Goal: Task Accomplishment & Management: Use online tool/utility

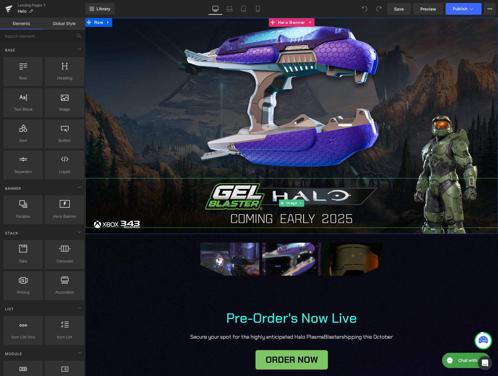
click at [280, 217] on img at bounding box center [292, 203] width 177 height 50
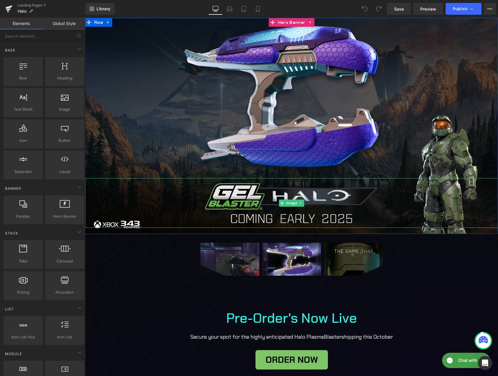
scroll to position [37, 0]
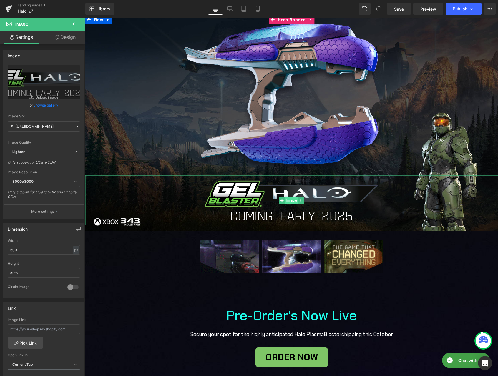
click at [289, 199] on span "Image" at bounding box center [291, 200] width 13 height 7
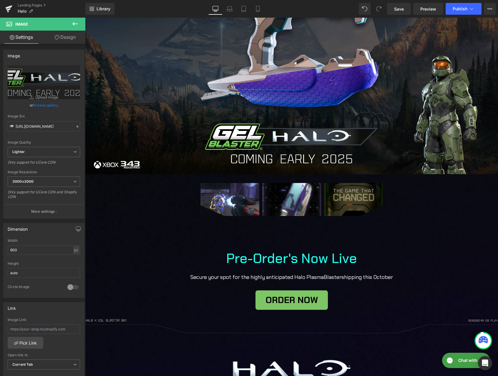
scroll to position [96, 0]
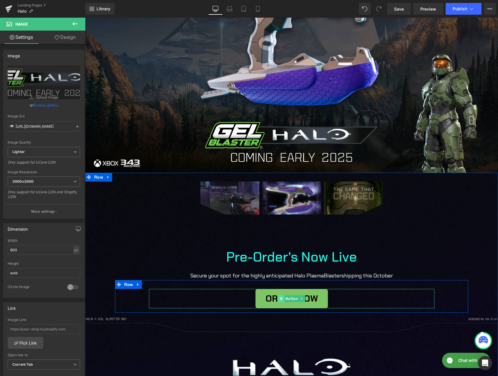
click at [279, 297] on span at bounding box center [281, 298] width 6 height 7
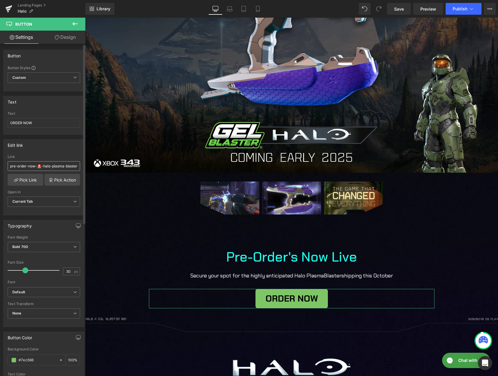
scroll to position [0, 0]
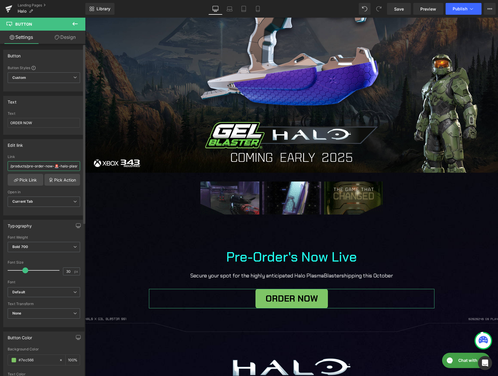
click at [25, 165] on input "/products/pre-order-now-🚨-halo-plasma-blaster" at bounding box center [44, 166] width 72 height 10
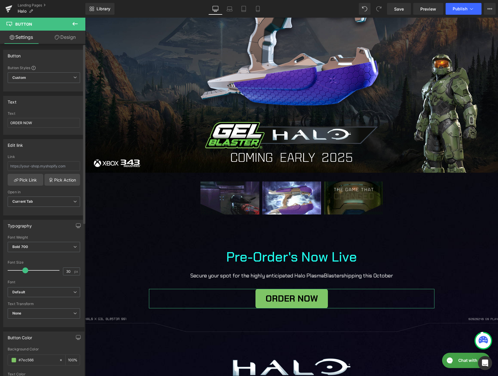
click at [23, 152] on div "Edit link Link Pick Link Pick Action Current Tab New Tab Open in Current Tab Cu…" at bounding box center [43, 177] width 81 height 76
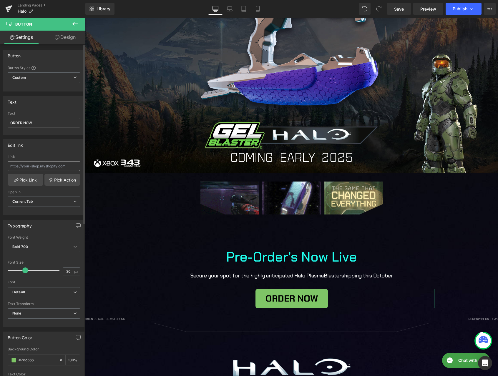
drag, startPoint x: 16, startPoint y: 154, endPoint x: 17, endPoint y: 167, distance: 12.4
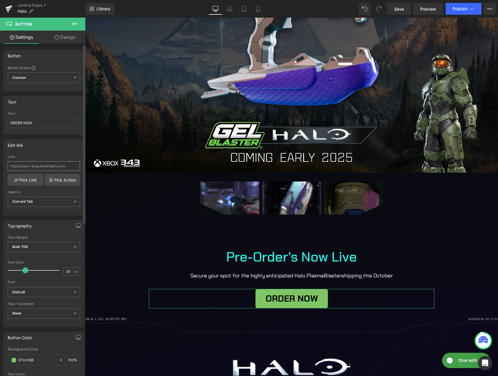
click at [17, 156] on div "Edit link Link Pick Link Pick Action Current Tab New Tab Open in Current Tab Cu…" at bounding box center [43, 177] width 81 height 76
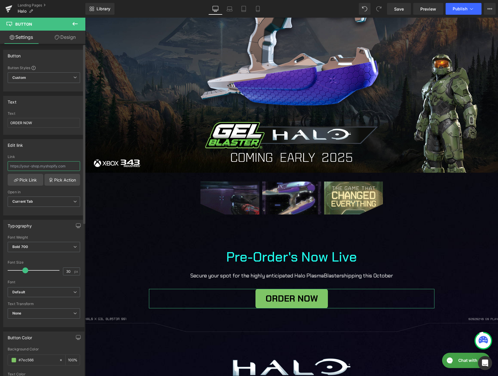
click at [17, 167] on input "text" at bounding box center [44, 166] width 72 height 10
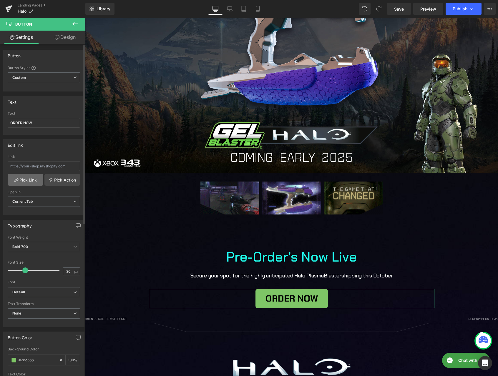
click at [18, 180] on link "Pick Link" at bounding box center [26, 180] width 36 height 12
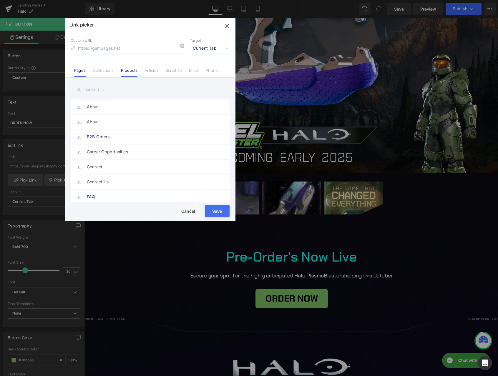
click at [128, 70] on link "Products" at bounding box center [129, 72] width 17 height 9
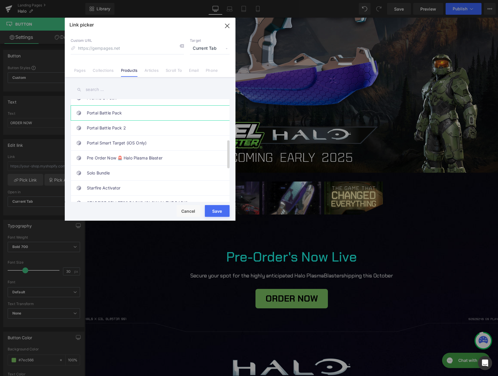
scroll to position [153, 0]
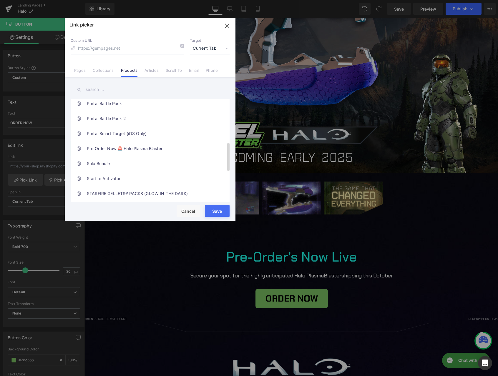
click at [200, 177] on link "Pre Order Now 🚨 Halo Plasma Blaster" at bounding box center [206, 180] width 13 height 7
type input "/products/pre-order-now-🚨-halo-plasma-blaster"
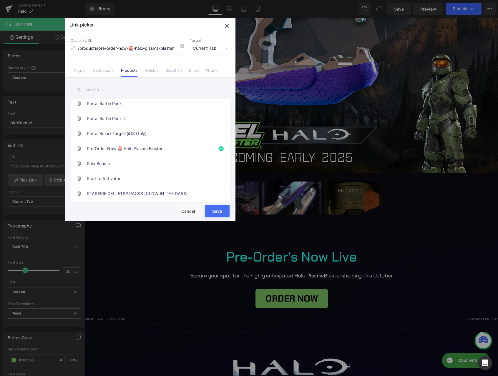
type input "/products/pre-order-now-🚨-halo-plasma-blaster"
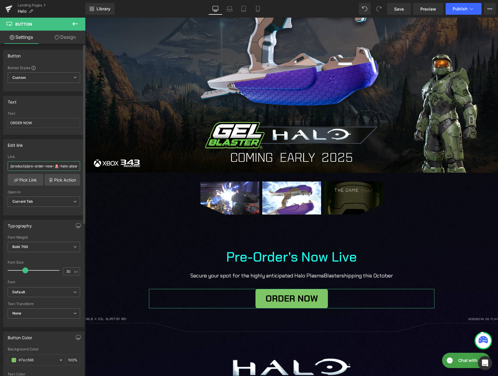
click at [35, 166] on input "/products/pre-order-now-🚨-halo-plasma-blaster" at bounding box center [44, 166] width 72 height 10
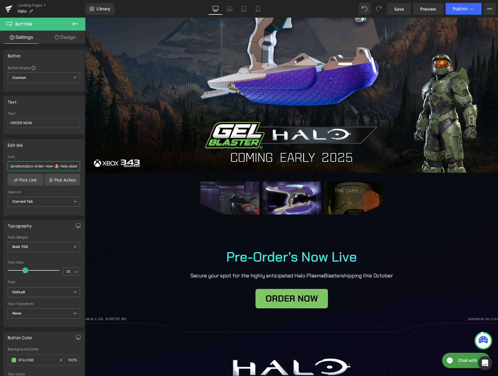
drag, startPoint x: 33, startPoint y: 166, endPoint x: -30, endPoint y: 167, distance: 62.8
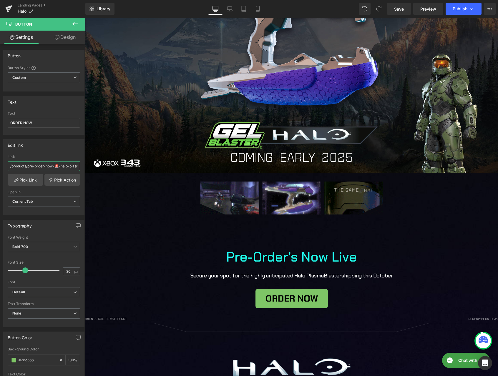
click at [0, 167] on html "Button You are previewing how the will restyle your page. You can not edit Elem…" at bounding box center [249, 188] width 498 height 376
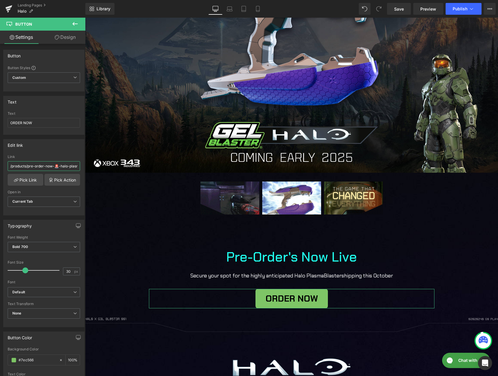
scroll to position [0, 19]
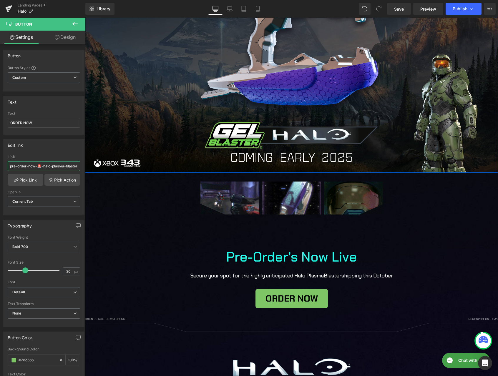
drag, startPoint x: 169, startPoint y: 187, endPoint x: 112, endPoint y: 170, distance: 59.6
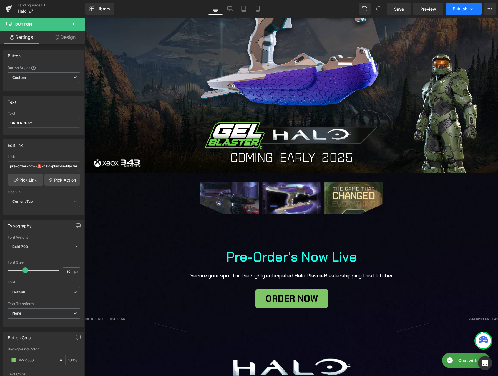
scroll to position [0, 0]
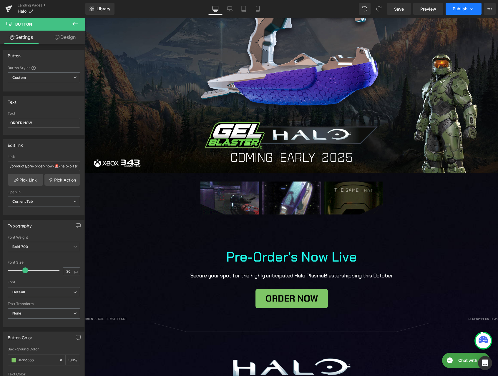
click at [468, 9] on button "Publish" at bounding box center [464, 9] width 36 height 12
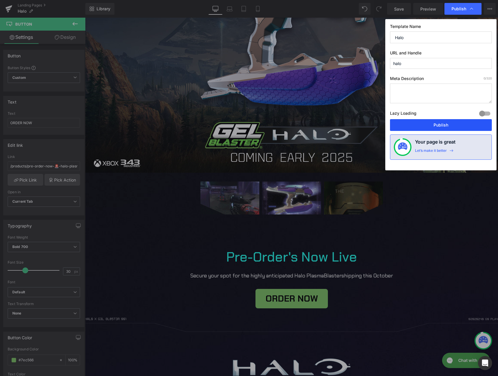
click at [0, 0] on button "Publish" at bounding box center [0, 0] width 0 height 0
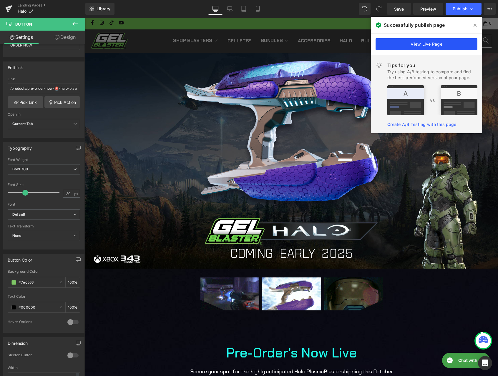
click at [7, 361] on link "View Live Page" at bounding box center [5, 363] width 3 height 4
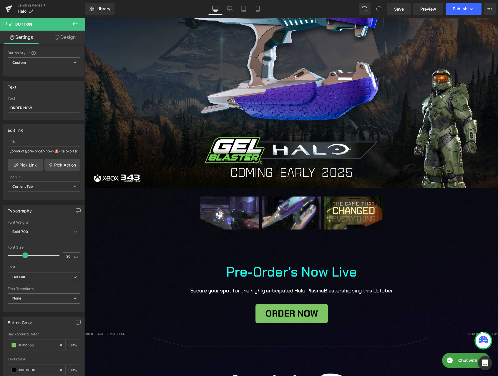
scroll to position [180, 0]
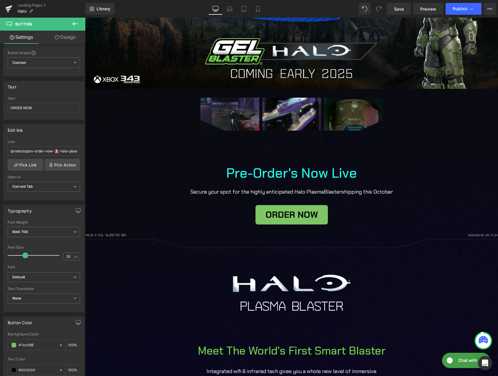
click at [281, 216] on icon at bounding box center [281, 215] width 3 height 4
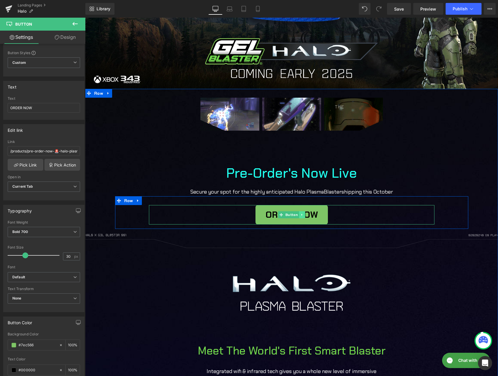
click at [299, 217] on link at bounding box center [302, 214] width 6 height 7
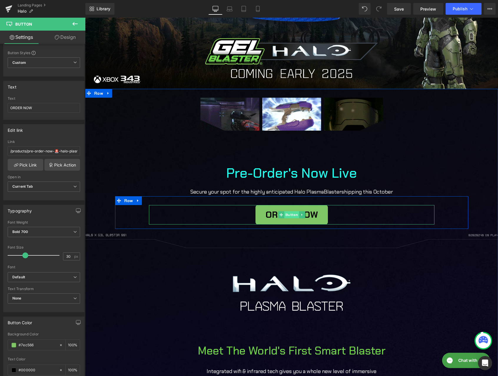
click at [278, 215] on div "ORDER NOW Button" at bounding box center [292, 214] width 286 height 19
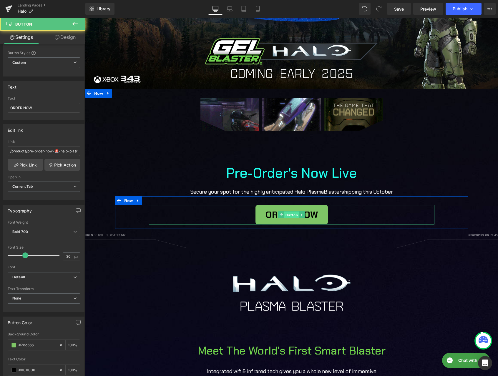
click at [287, 214] on span "Button" at bounding box center [291, 215] width 15 height 7
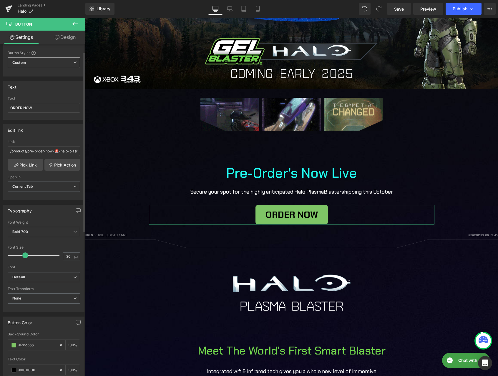
scroll to position [0, 0]
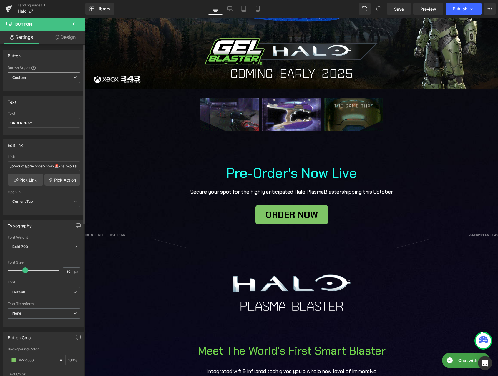
click at [38, 76] on span "Custom Setup Global Style" at bounding box center [44, 77] width 72 height 11
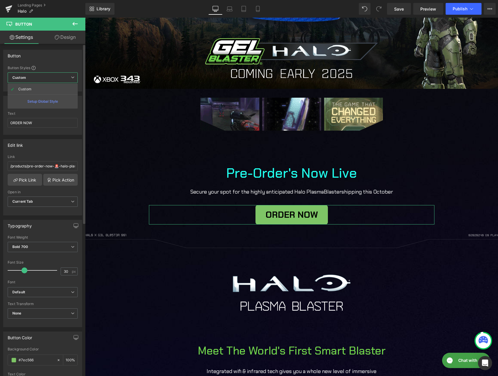
click at [38, 76] on span "Custom Setup Global Style" at bounding box center [43, 77] width 70 height 11
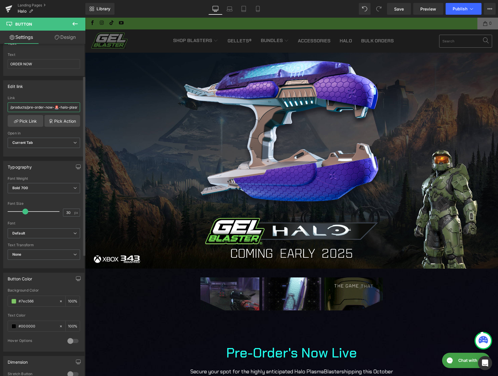
drag, startPoint x: 14, startPoint y: 105, endPoint x: 9, endPoint y: 105, distance: 5.0
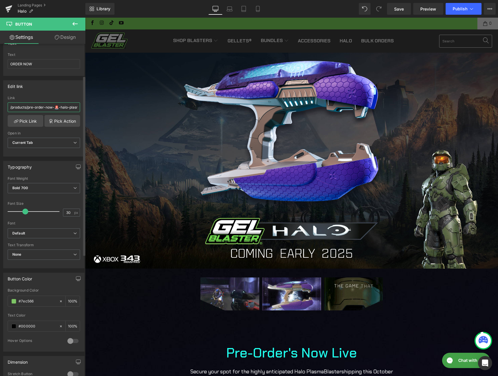
click at [14, 105] on input "/products/pre-order-now-🚨-halo-plasma-blaster" at bounding box center [44, 108] width 72 height 10
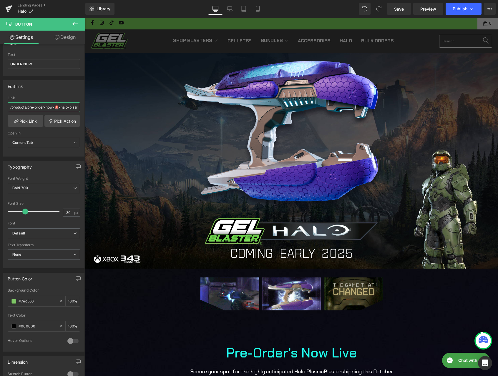
drag, startPoint x: 9, startPoint y: 105, endPoint x: -57, endPoint y: 106, distance: 66.3
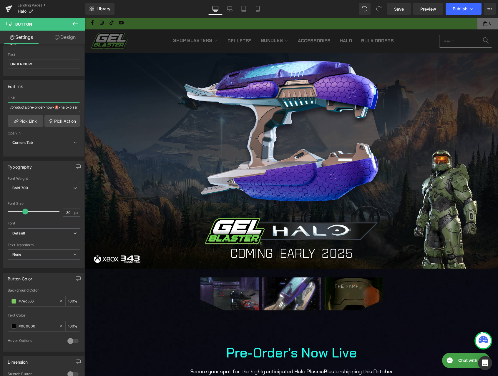
click at [0, 106] on html "Button You are previewing how the will restyle your page. You can not edit Elem…" at bounding box center [249, 188] width 498 height 376
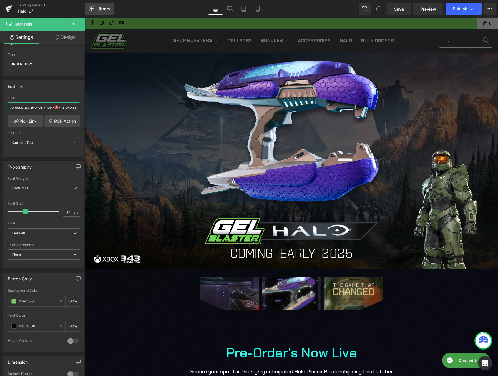
scroll to position [59, 0]
